Goal: Find specific page/section: Find specific page/section

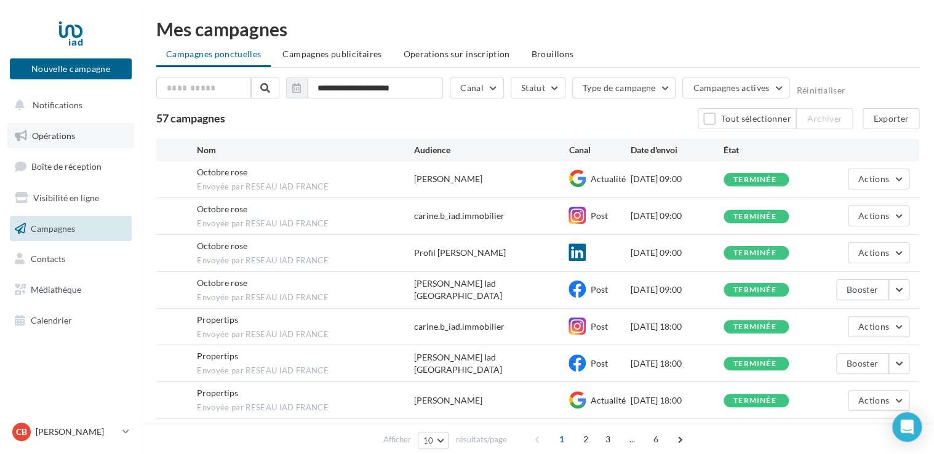
click at [43, 137] on span "Opérations" at bounding box center [53, 135] width 43 height 10
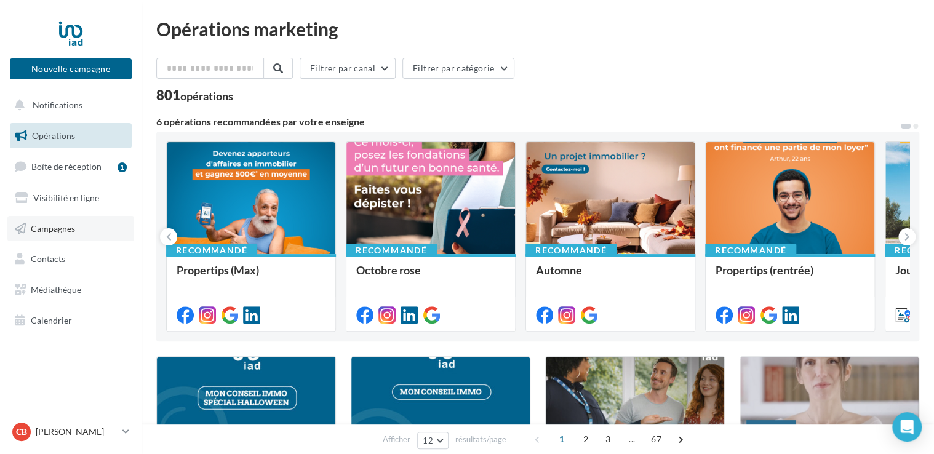
click at [58, 225] on span "Campagnes" at bounding box center [53, 228] width 44 height 10
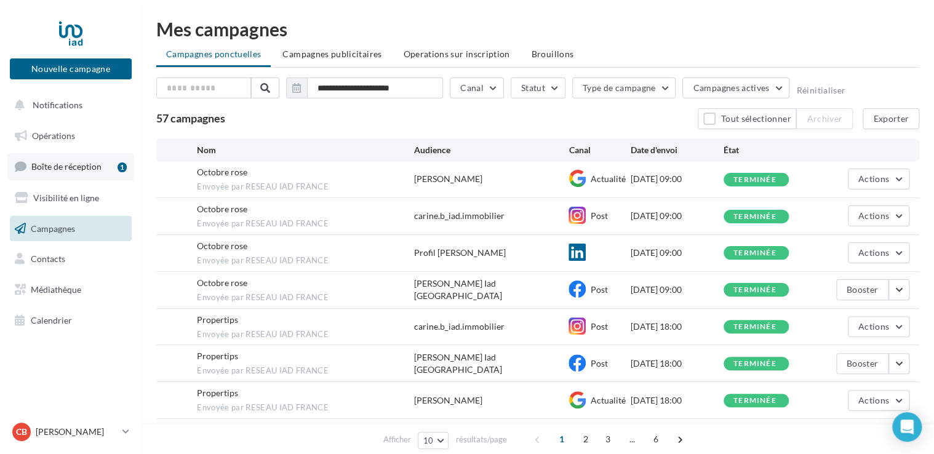
click at [59, 172] on link "Boîte de réception 1" at bounding box center [70, 166] width 127 height 26
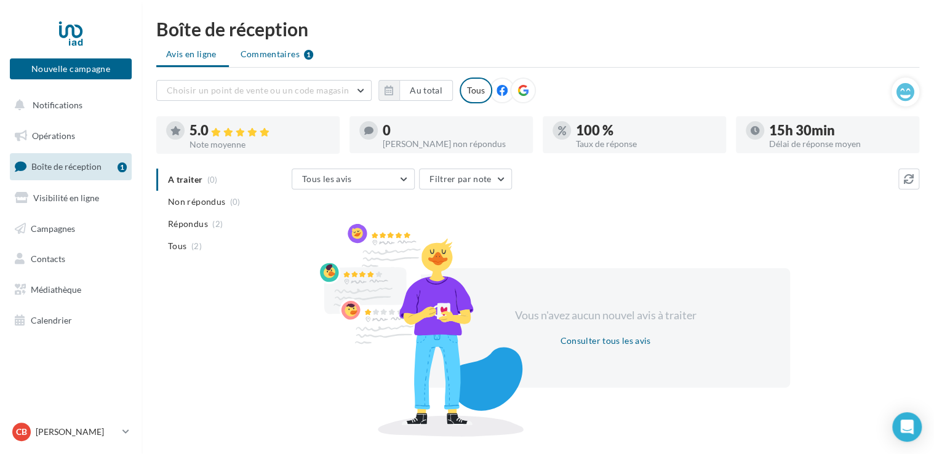
click at [288, 52] on span "Commentaires" at bounding box center [270, 54] width 59 height 12
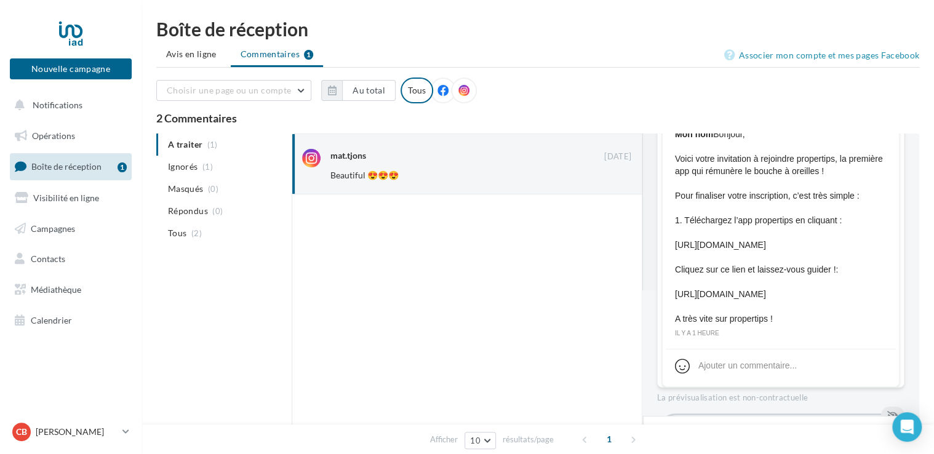
scroll to position [130, 0]
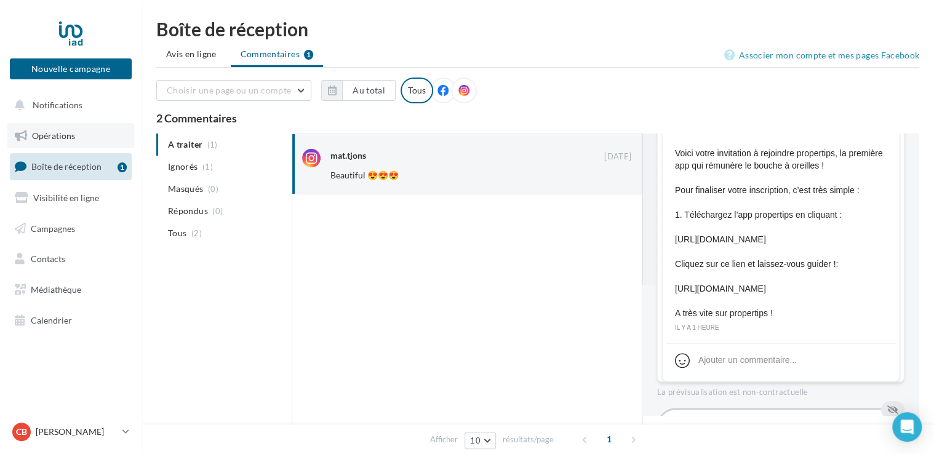
click at [59, 145] on link "Opérations" at bounding box center [70, 136] width 127 height 26
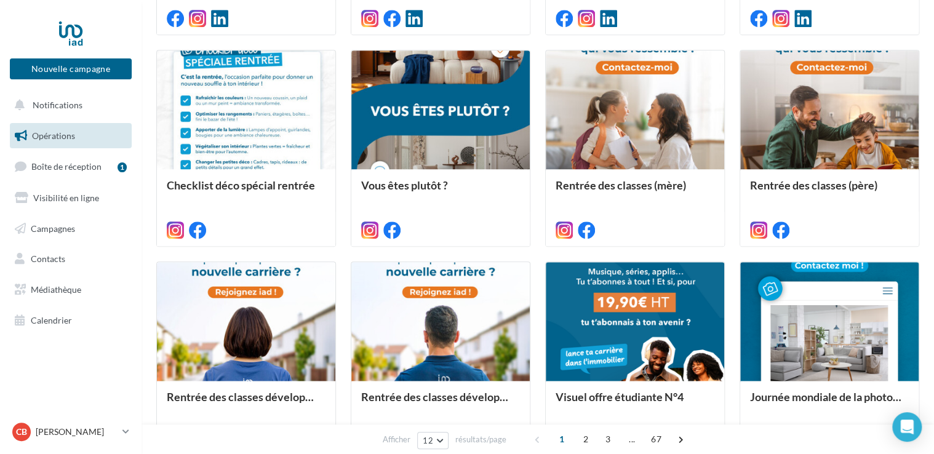
scroll to position [624, 0]
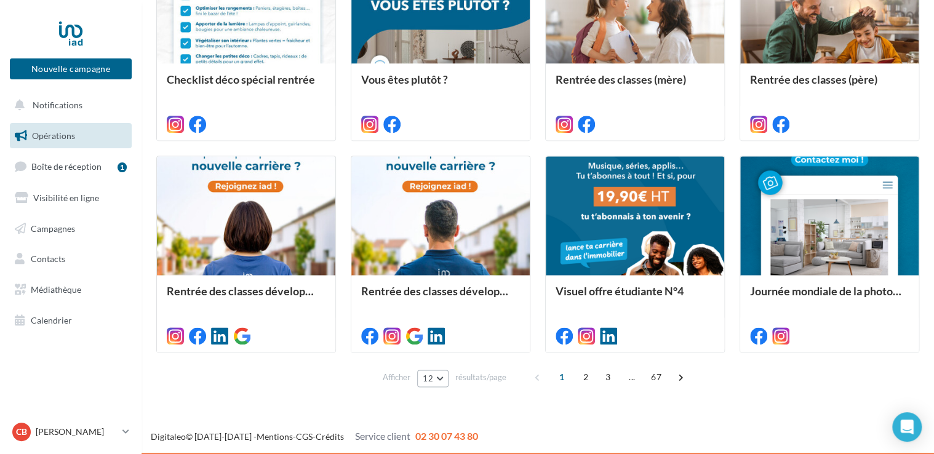
click at [440, 375] on button "12" at bounding box center [432, 378] width 31 height 17
click at [440, 304] on button "24" at bounding box center [460, 313] width 86 height 22
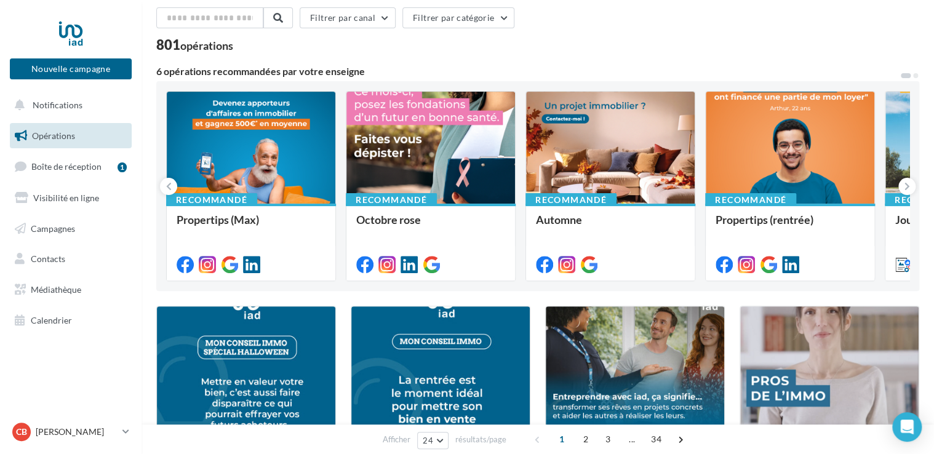
scroll to position [0, 0]
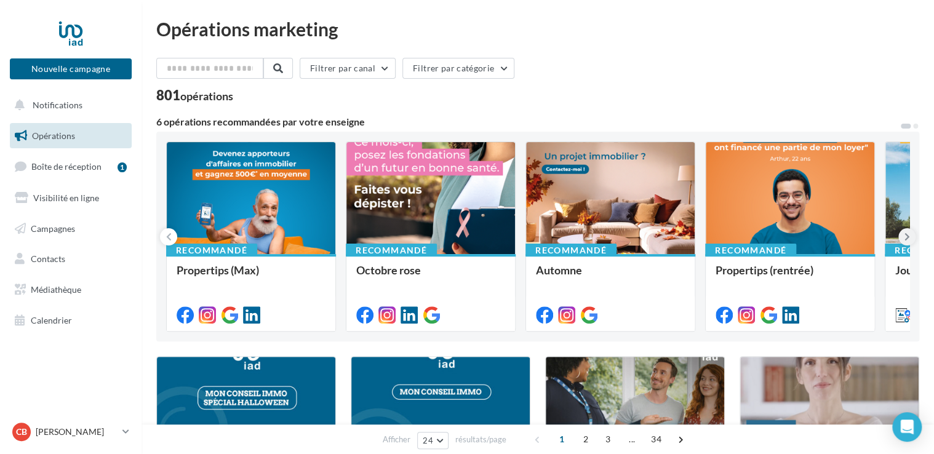
click at [904, 239] on icon at bounding box center [907, 237] width 6 height 12
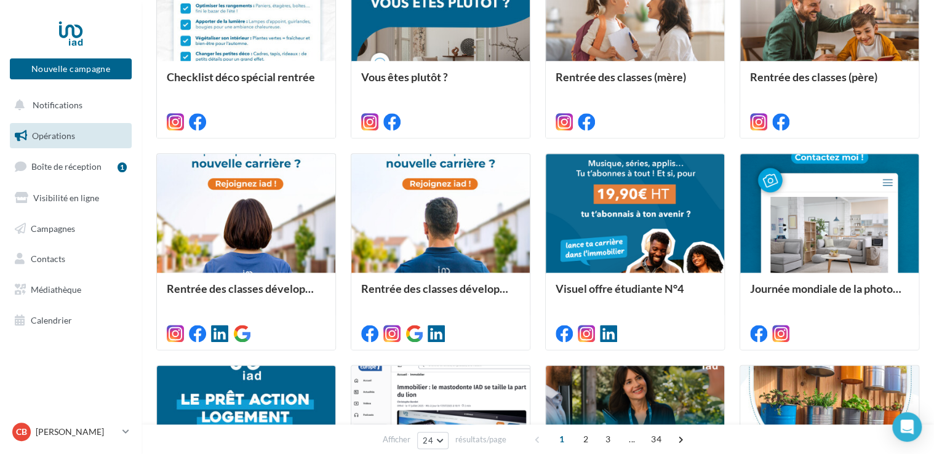
scroll to position [630, 0]
